Goal: Information Seeking & Learning: Learn about a topic

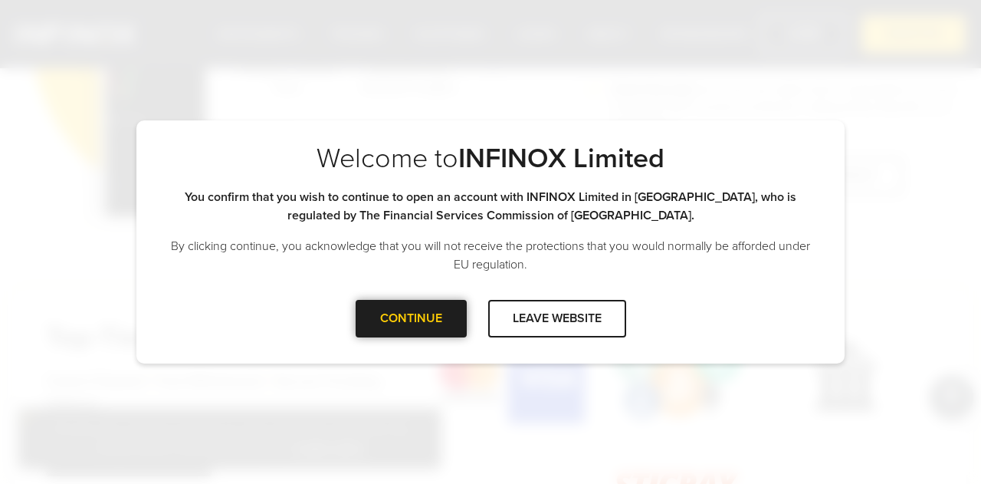
click at [425, 302] on div "CONTINUE" at bounding box center [411, 319] width 111 height 38
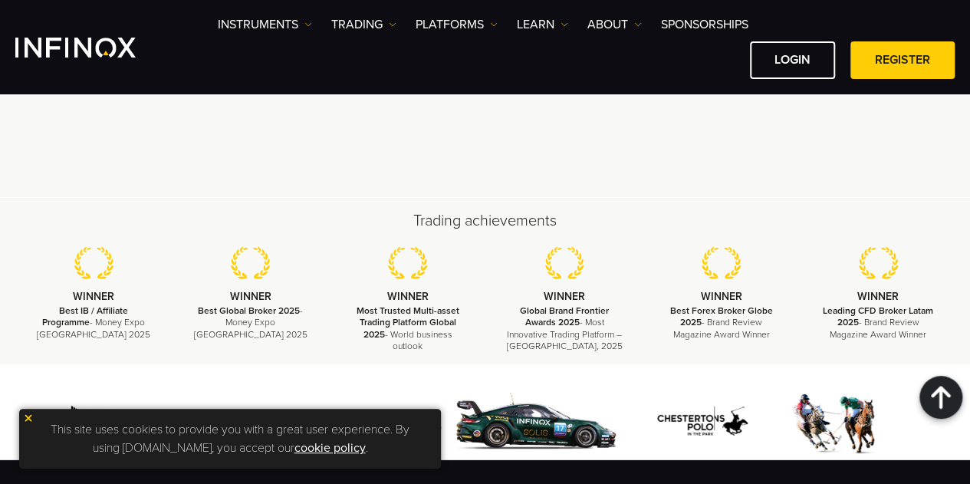
scroll to position [5125, 0]
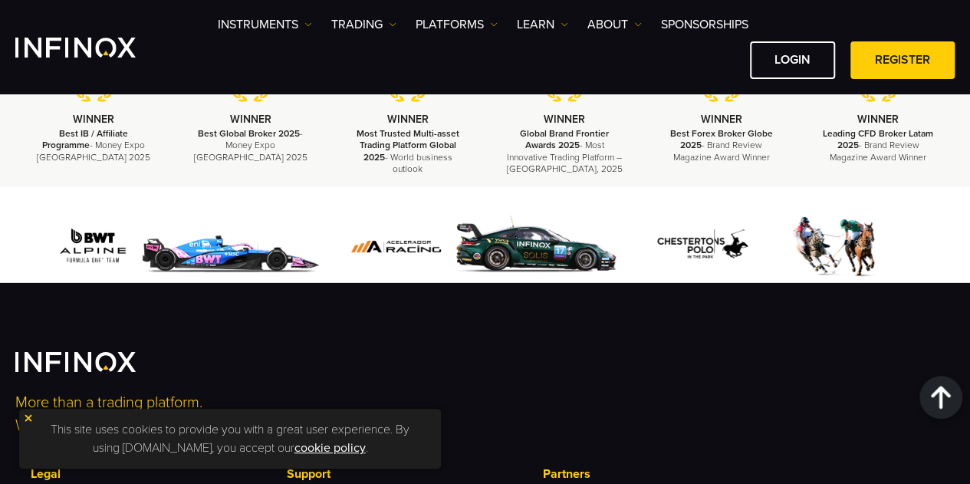
click at [31, 412] on div "This site uses cookies to provide you with a great user experience. By using [D…" at bounding box center [230, 439] width 422 height 60
click at [31, 415] on img at bounding box center [28, 417] width 11 height 11
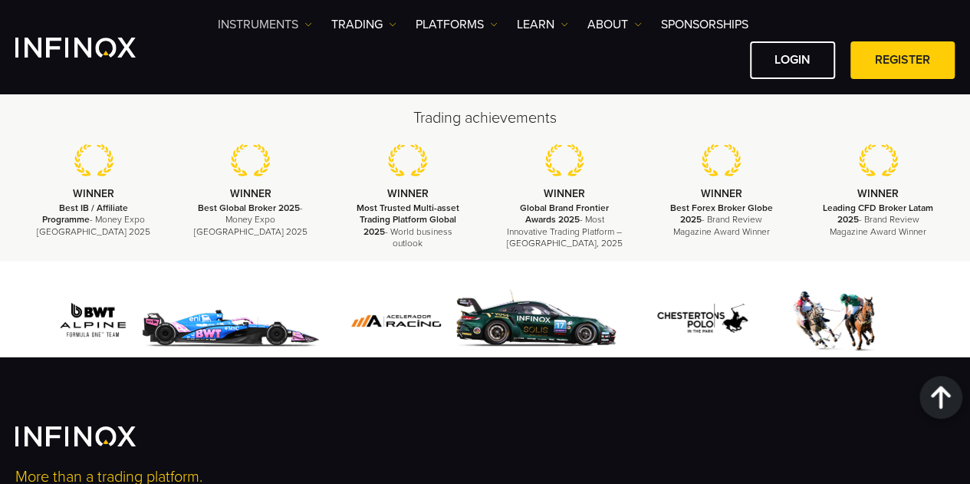
scroll to position [4972, 0]
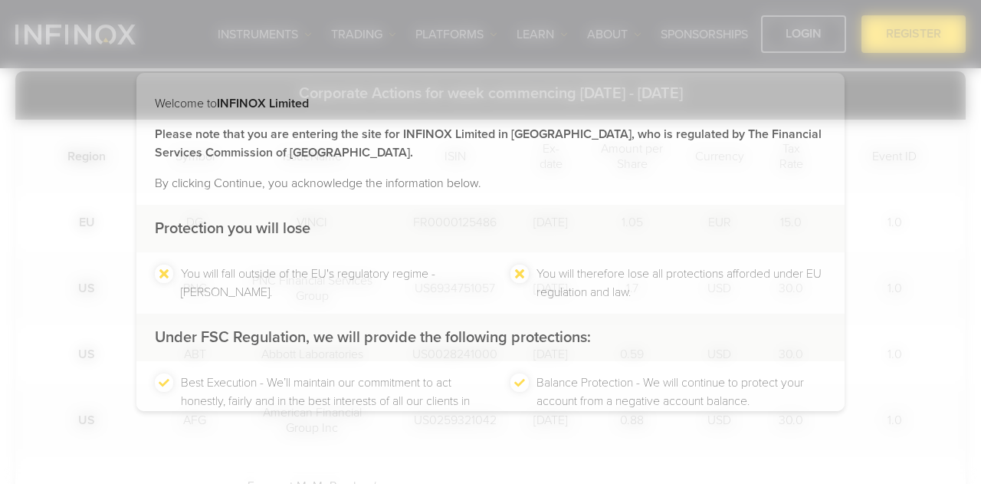
scroll to position [107, 0]
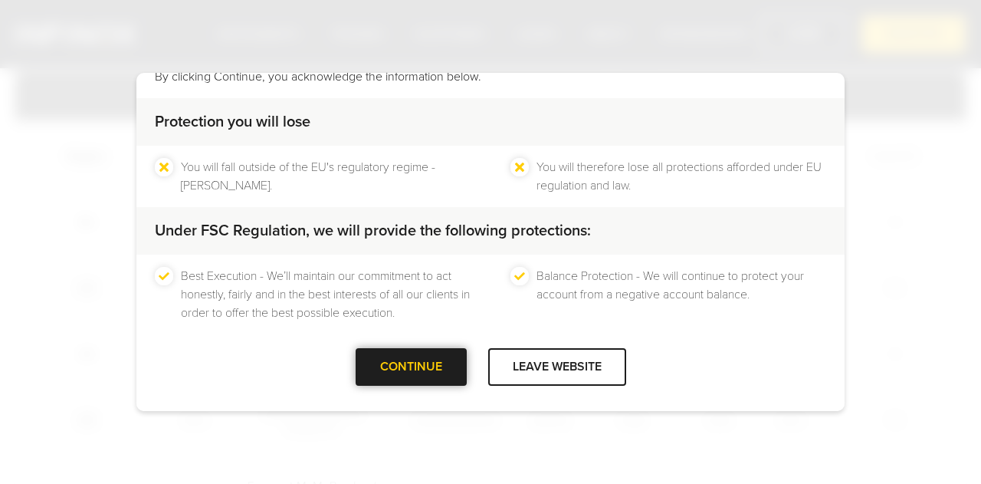
click at [411, 366] on div at bounding box center [411, 366] width 0 height 0
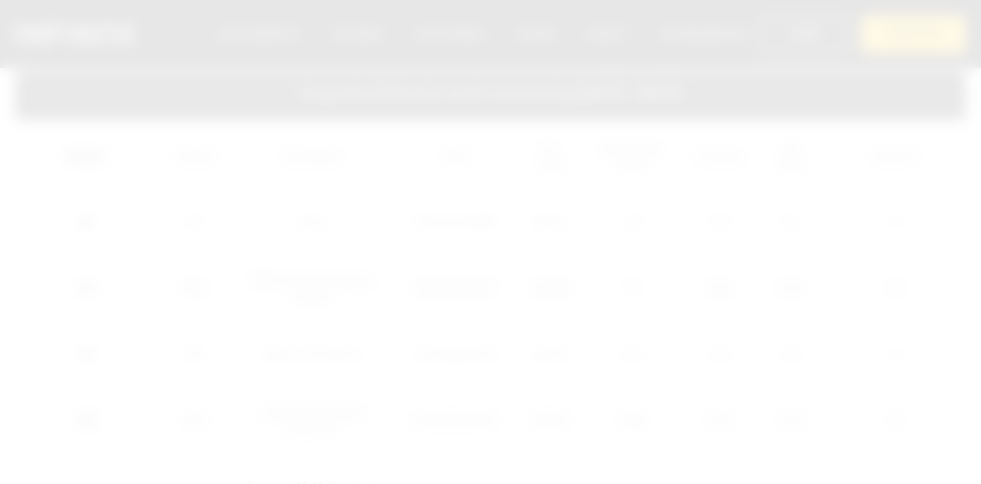
scroll to position [0, 0]
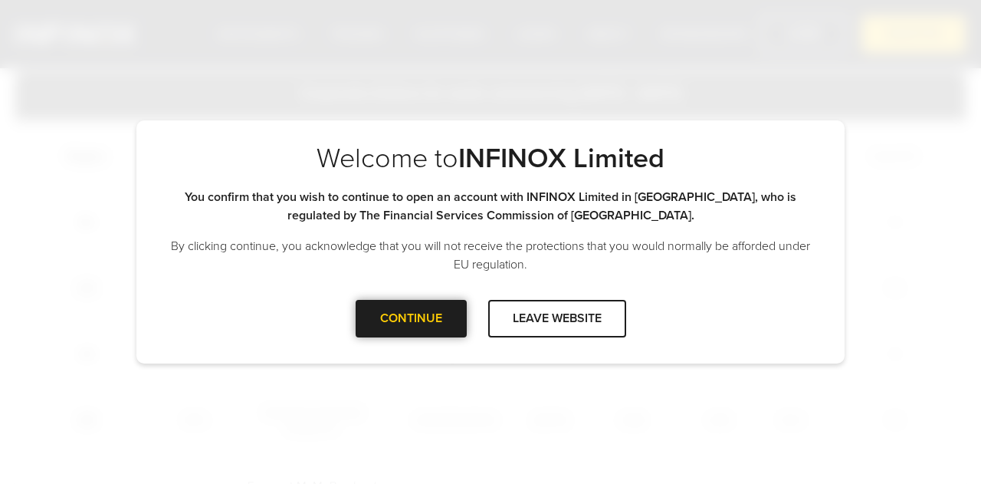
click at [411, 318] on div at bounding box center [411, 318] width 0 height 0
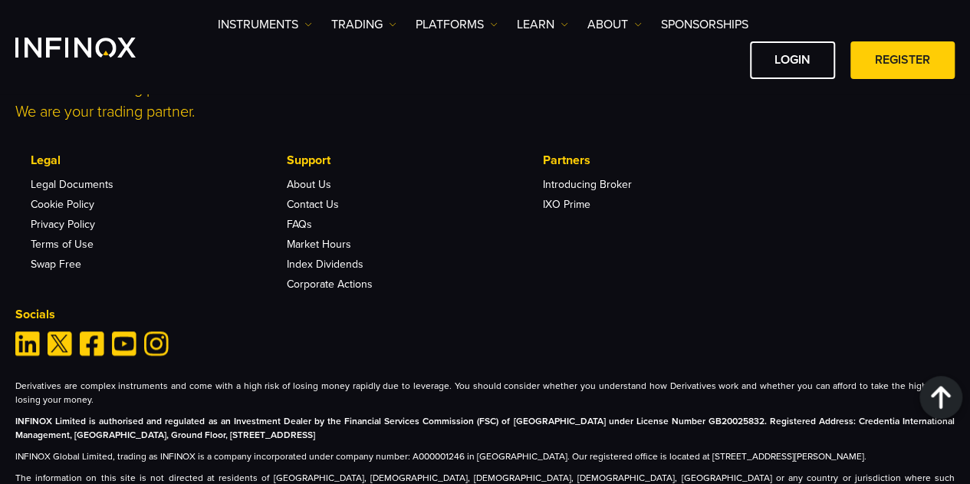
scroll to position [3610, 0]
